Goal: Navigation & Orientation: Find specific page/section

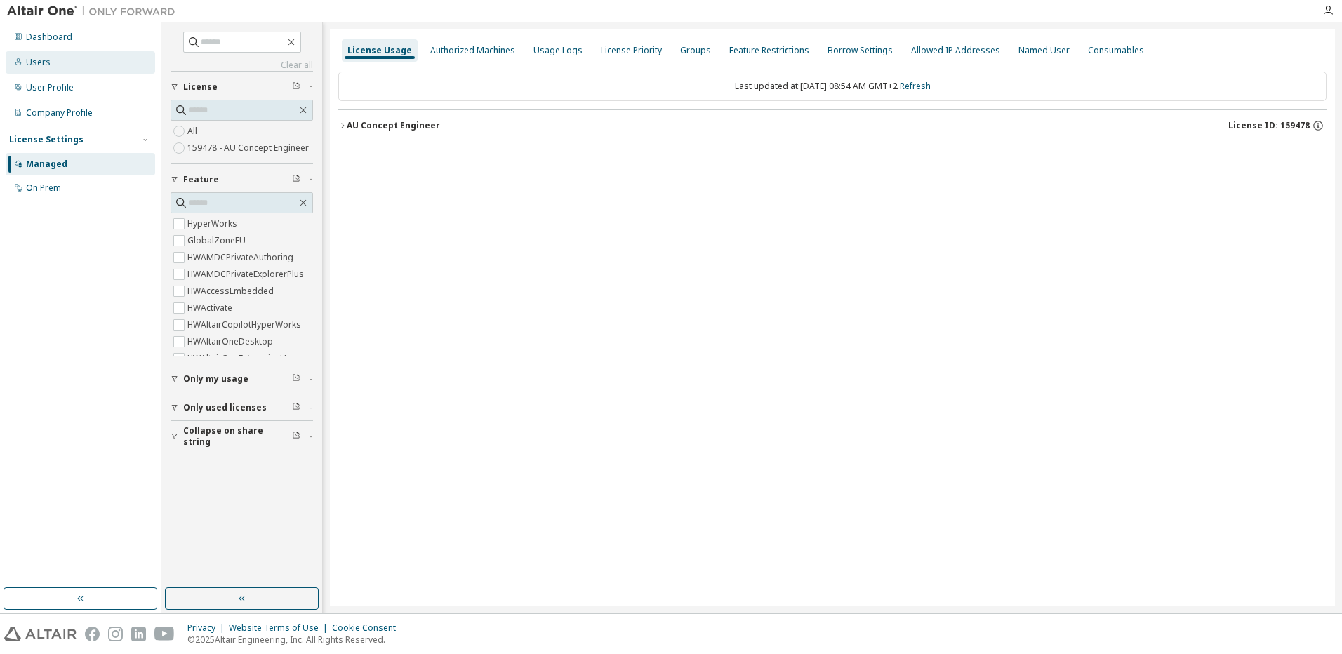
click at [46, 68] on div "Users" at bounding box center [80, 62] width 149 height 22
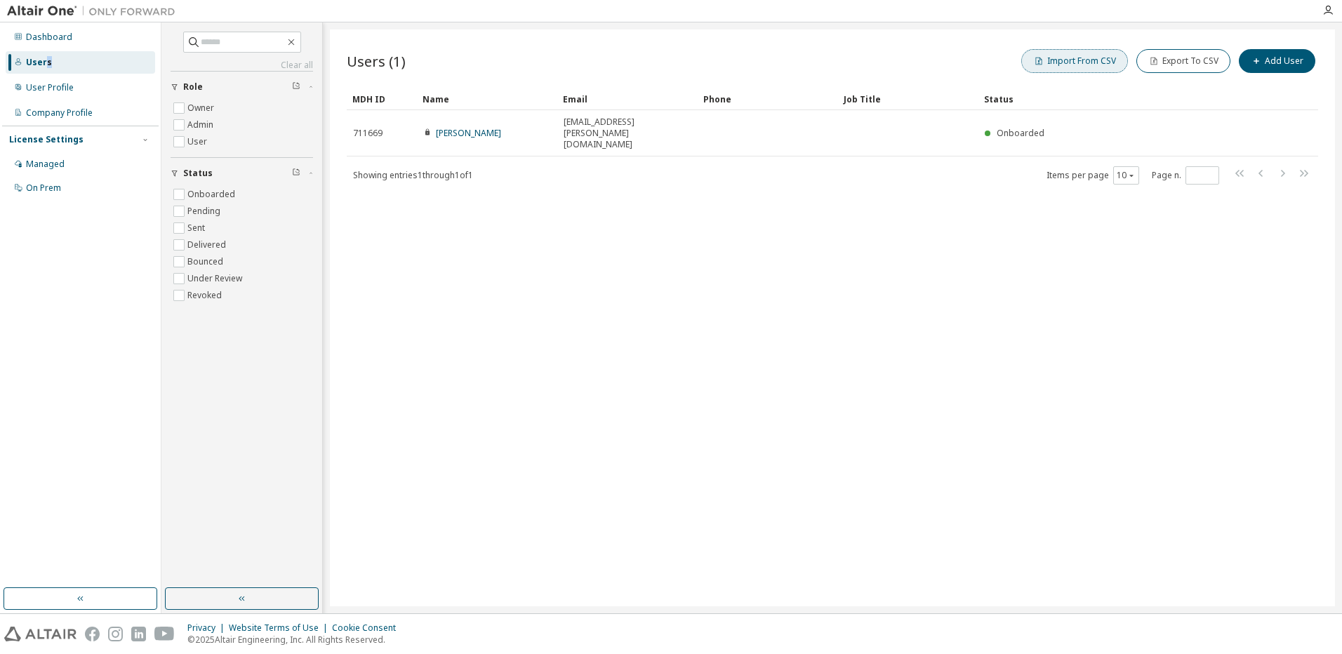
click at [1076, 61] on button "Import From CSV" at bounding box center [1074, 61] width 107 height 24
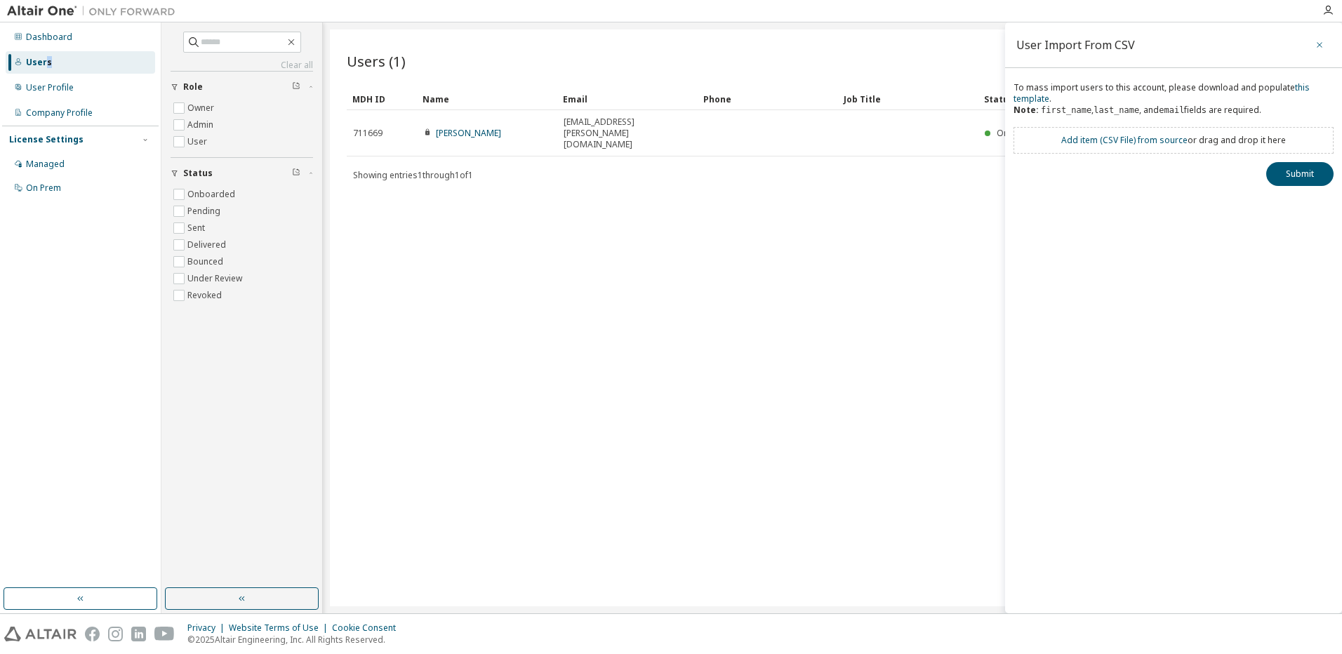
click at [1317, 41] on icon "button" at bounding box center [1319, 44] width 10 height 11
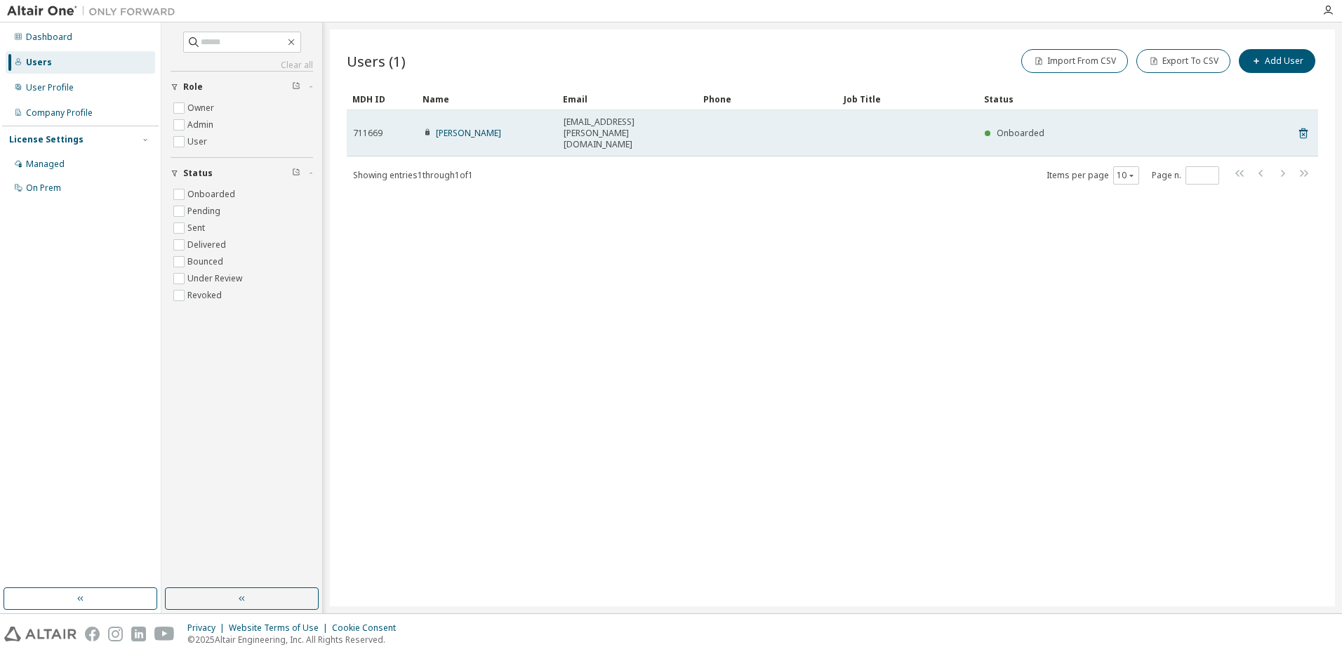
click at [685, 124] on div "[EMAIL_ADDRESS][PERSON_NAME][DOMAIN_NAME]" at bounding box center [627, 133] width 128 height 34
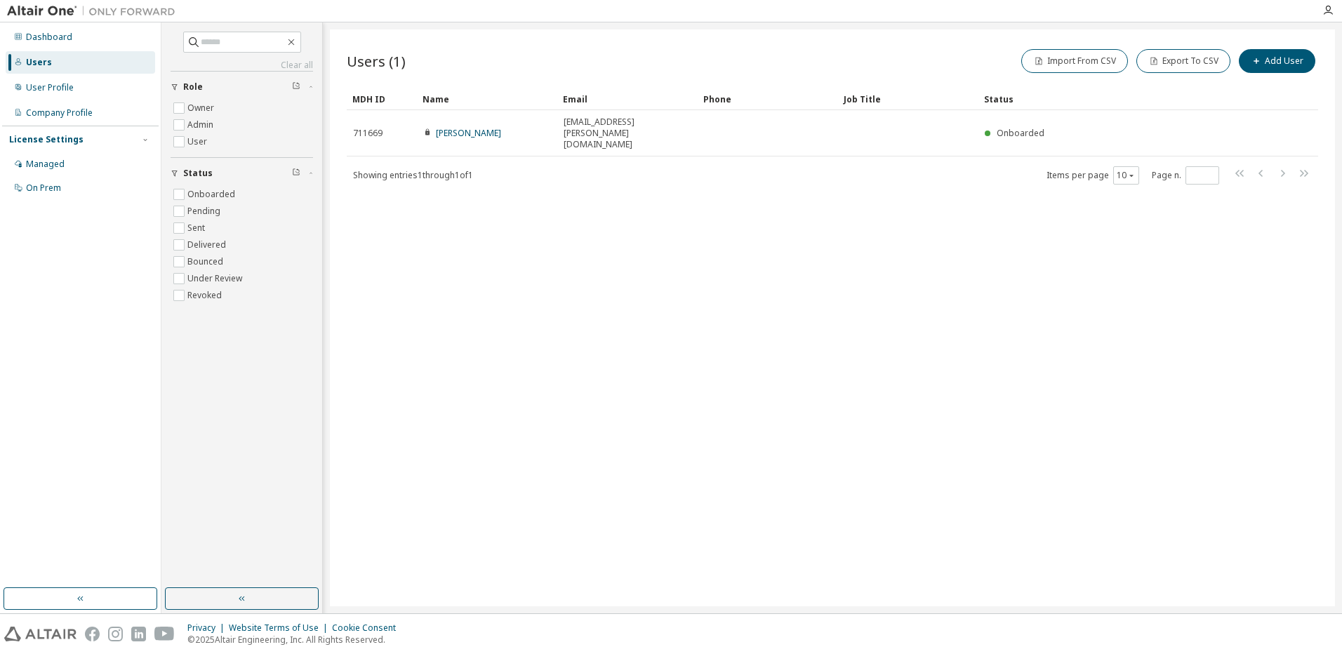
click at [44, 135] on div "License Settings" at bounding box center [46, 139] width 74 height 11
click at [36, 138] on div "License Settings" at bounding box center [46, 139] width 74 height 11
click at [41, 164] on div "Managed" at bounding box center [45, 164] width 39 height 11
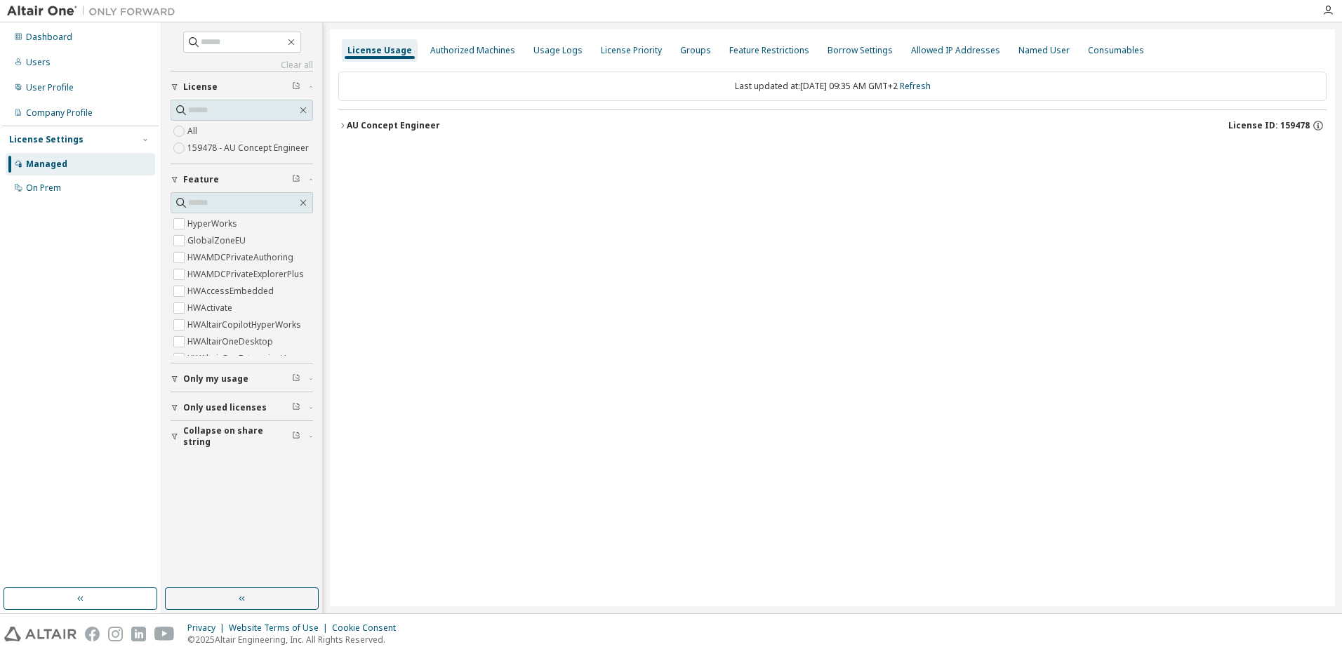
click at [368, 45] on div "License Usage" at bounding box center [379, 50] width 65 height 11
click at [342, 124] on icon "button" at bounding box center [342, 125] width 3 height 5
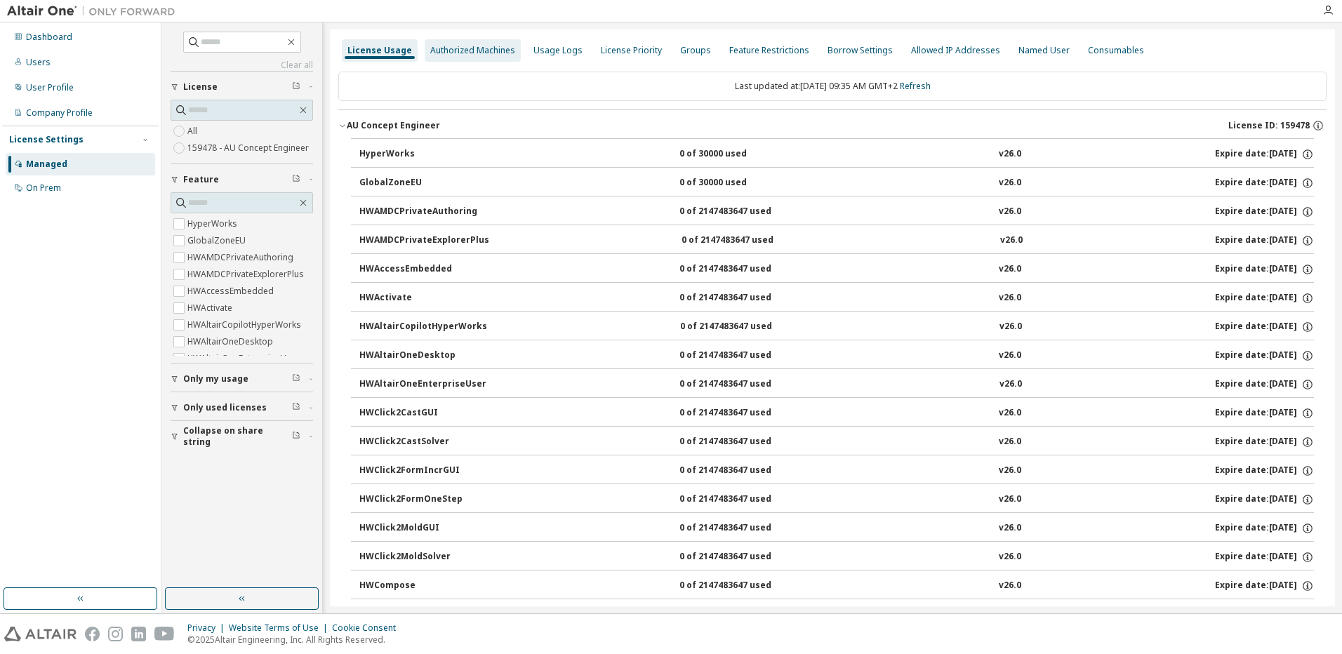
click at [472, 55] on div "Authorized Machines" at bounding box center [472, 50] width 85 height 11
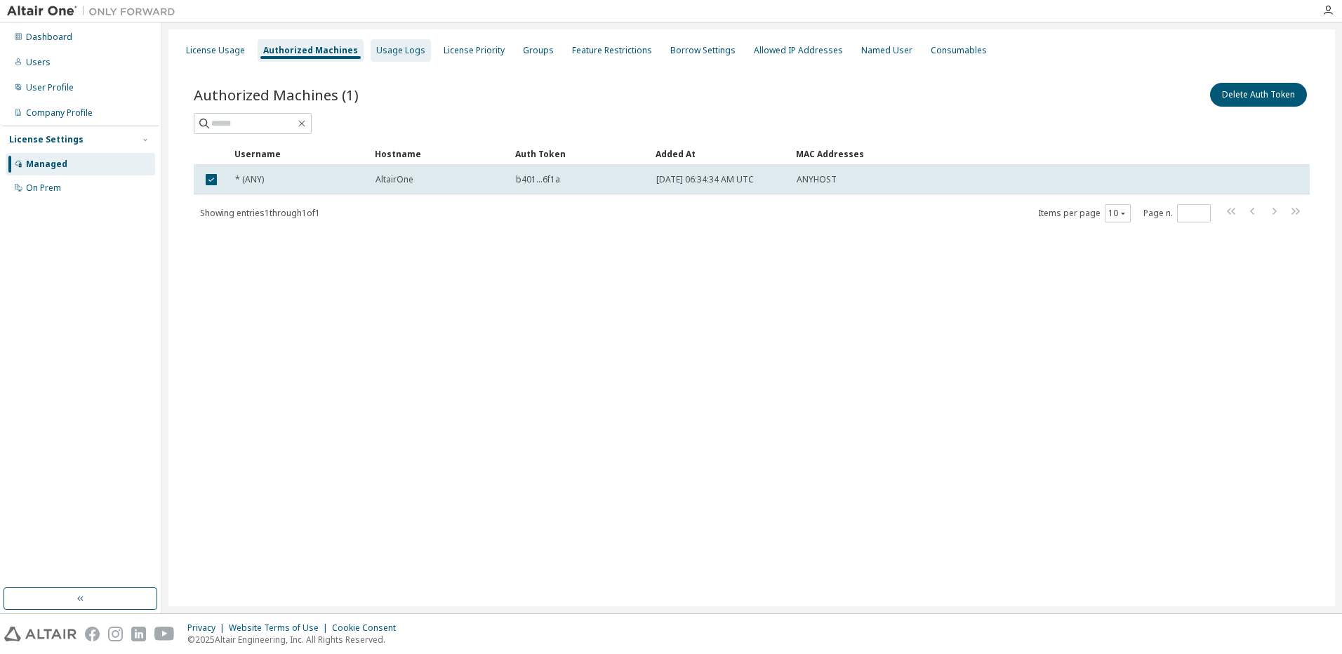
click at [397, 56] on div "Usage Logs" at bounding box center [400, 50] width 60 height 22
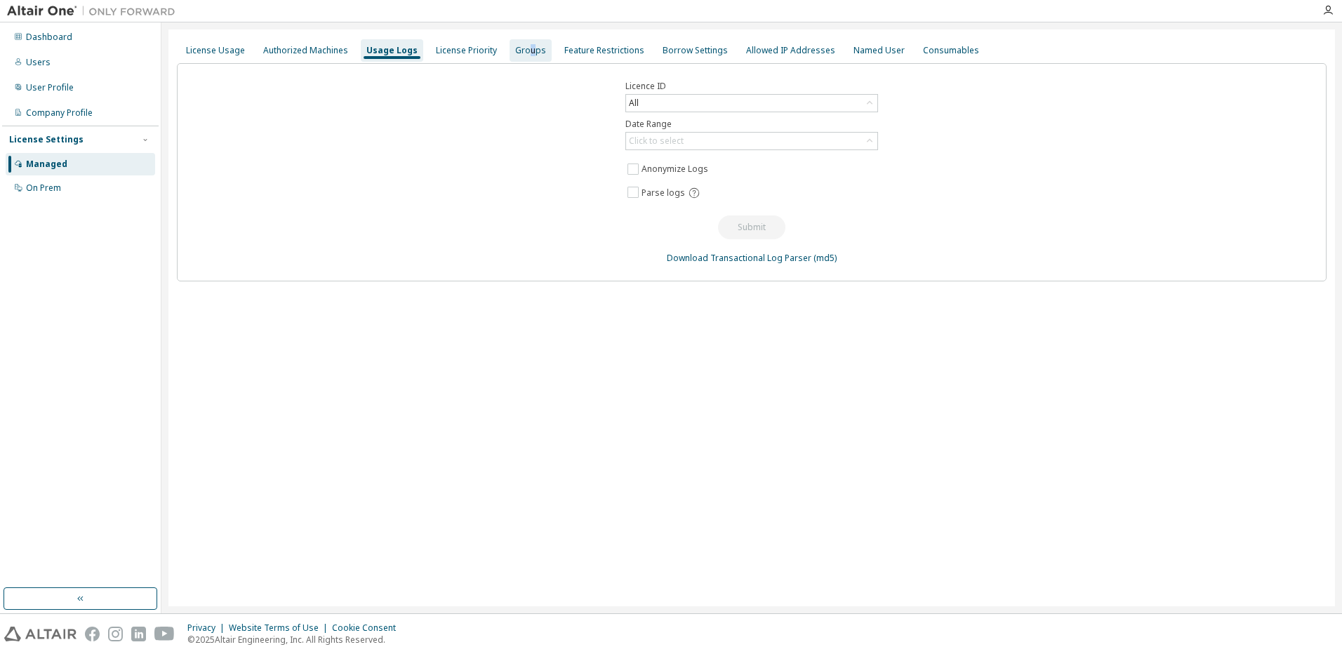
click at [524, 55] on div "Groups" at bounding box center [530, 50] width 31 height 11
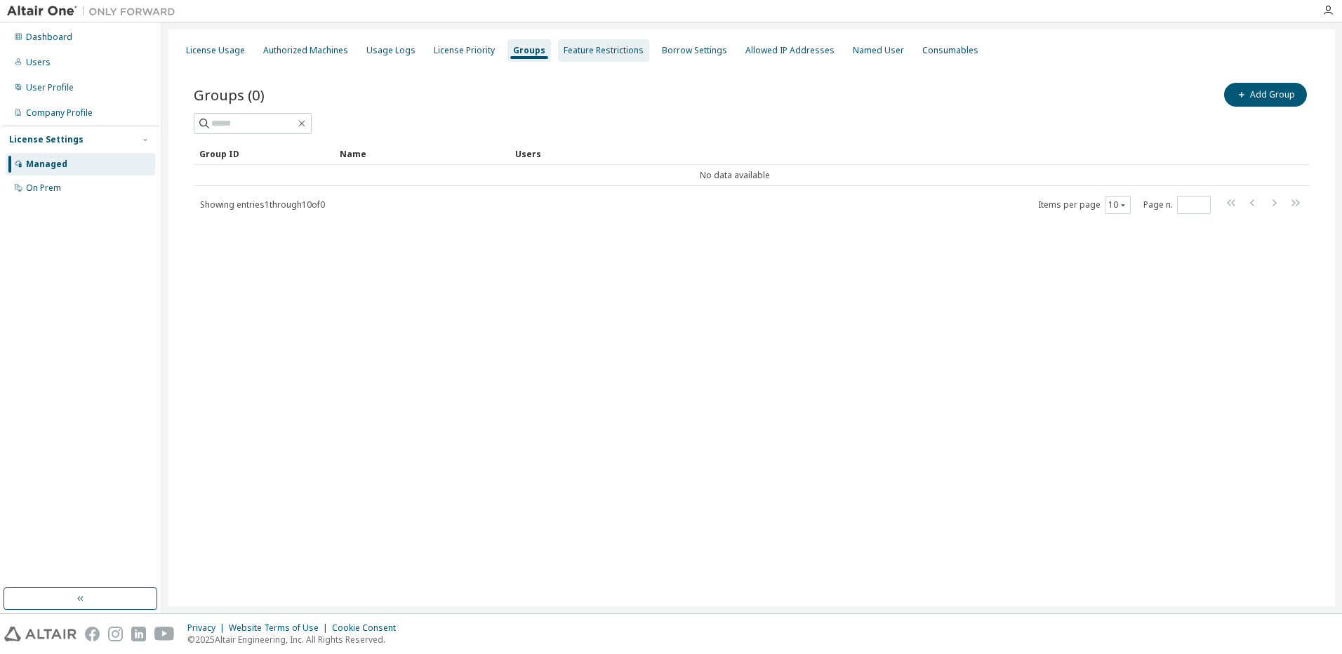
click at [601, 50] on div "Feature Restrictions" at bounding box center [603, 50] width 80 height 11
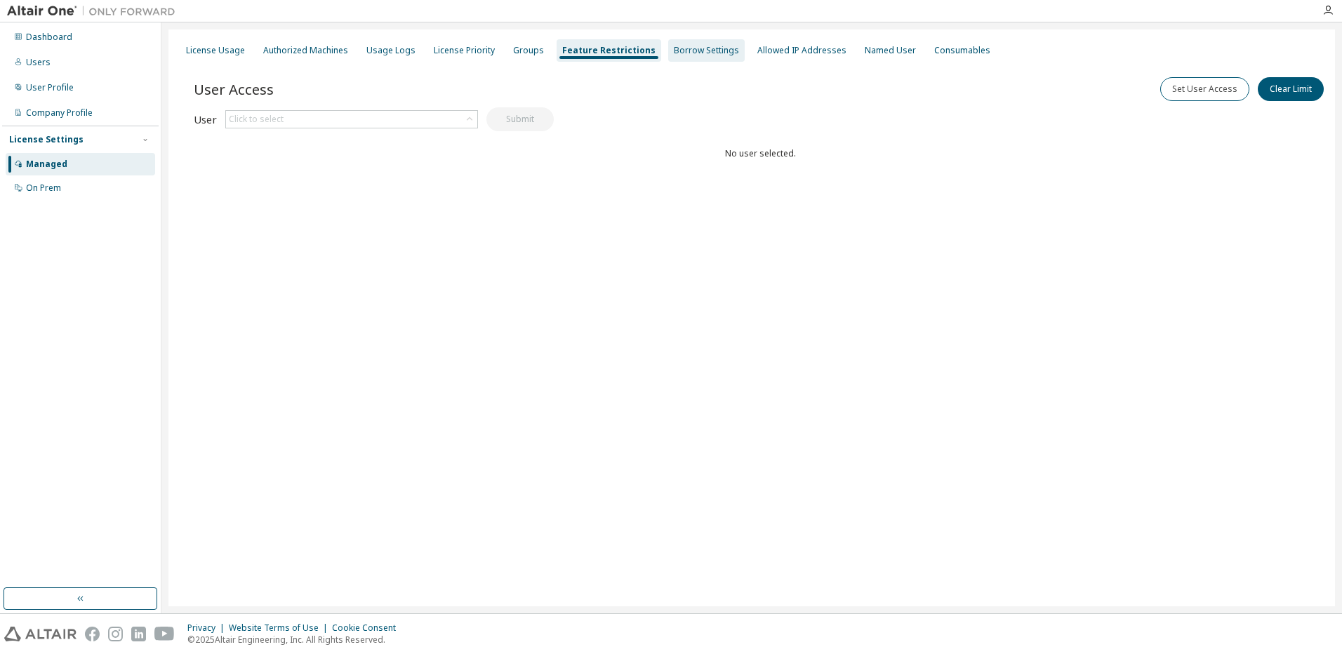
click at [674, 52] on div "Borrow Settings" at bounding box center [706, 50] width 65 height 11
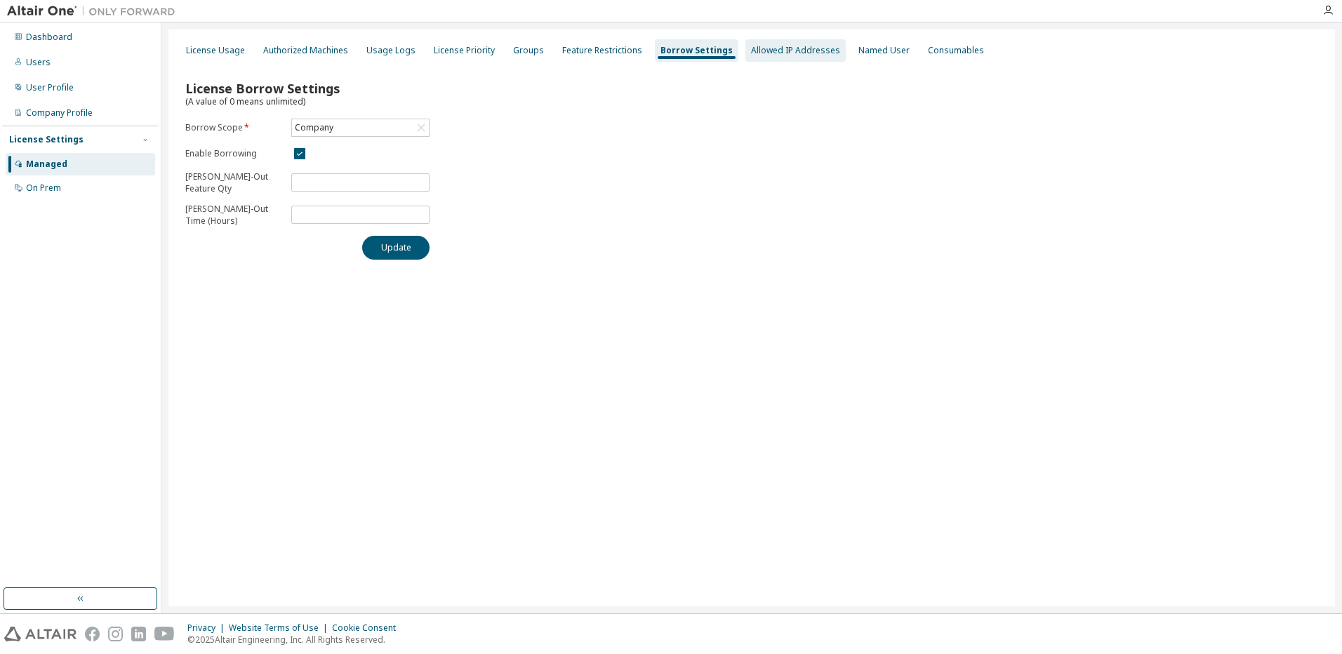
click at [784, 51] on div "Allowed IP Addresses" at bounding box center [795, 50] width 89 height 11
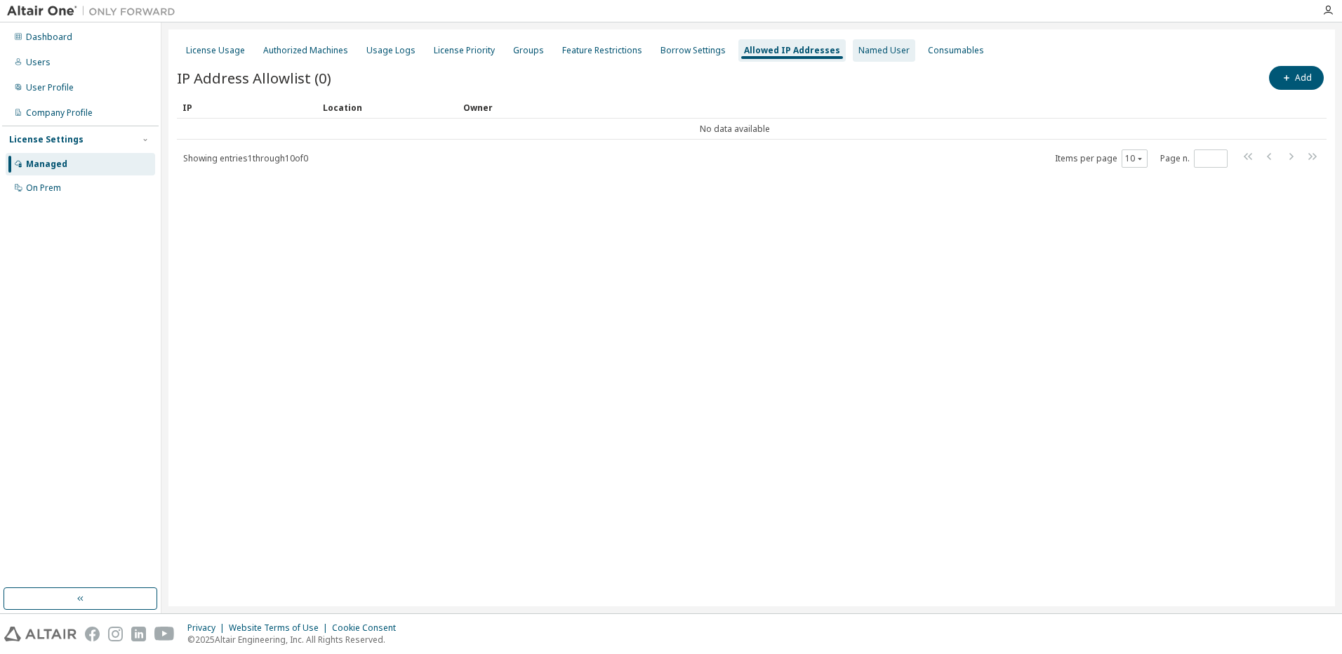
click at [860, 51] on div "Named User" at bounding box center [883, 50] width 51 height 11
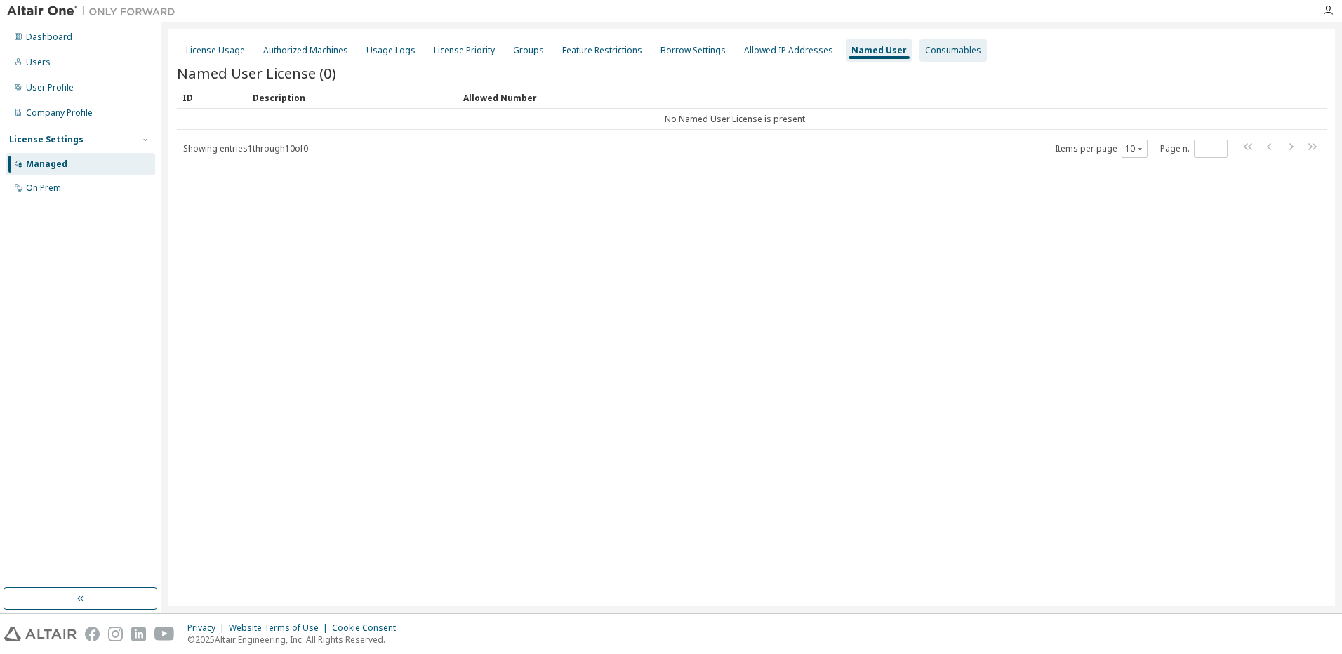
click at [942, 52] on div "Consumables" at bounding box center [953, 50] width 56 height 11
